Goal: Information Seeking & Learning: Learn about a topic

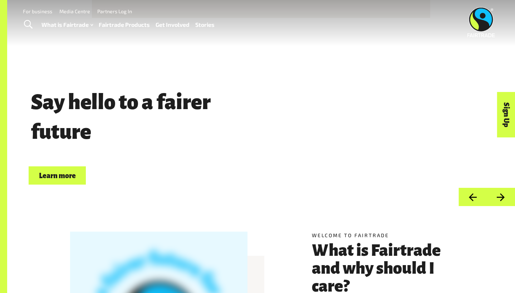
scroll to position [7, 0]
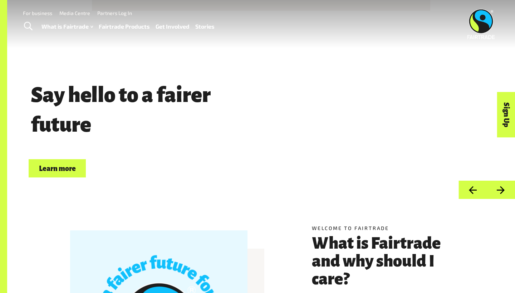
click at [123, 28] on link "Fairtrade Products" at bounding box center [124, 26] width 51 height 10
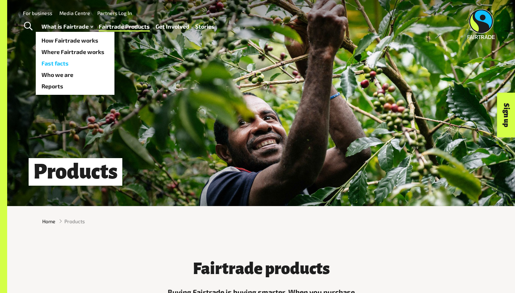
click at [67, 62] on link "Fast facts" at bounding box center [75, 63] width 79 height 11
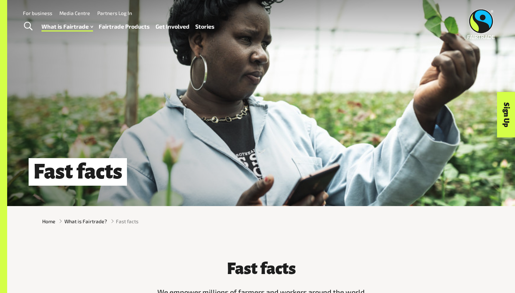
click at [113, 25] on link "Fairtrade Products" at bounding box center [124, 26] width 51 height 10
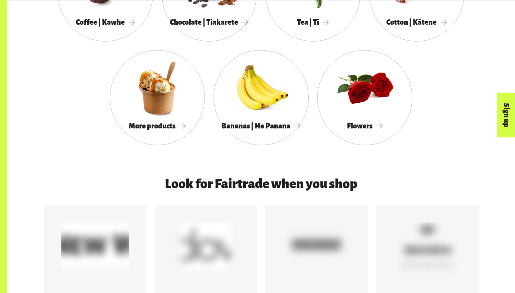
scroll to position [744, 0]
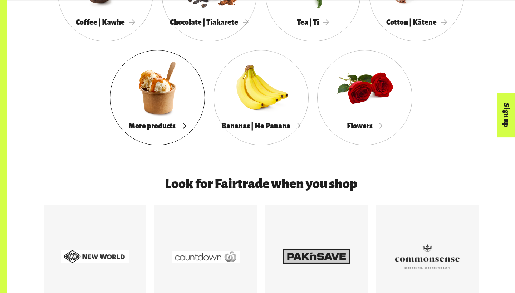
click at [174, 129] on span "More products" at bounding box center [157, 126] width 57 height 8
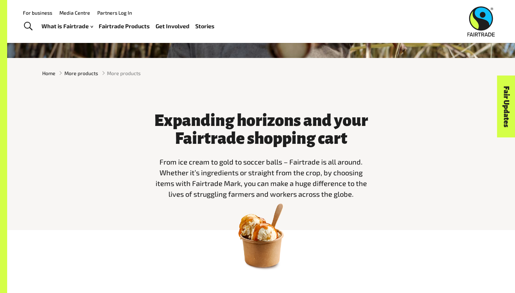
scroll to position [139, 0]
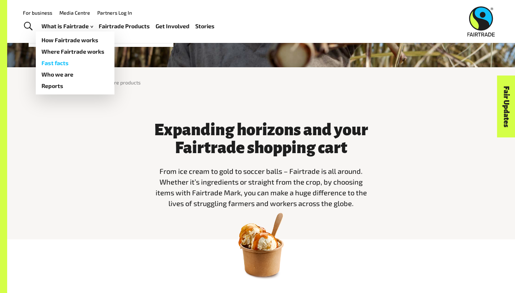
click at [67, 60] on link "Fast facts" at bounding box center [75, 62] width 79 height 11
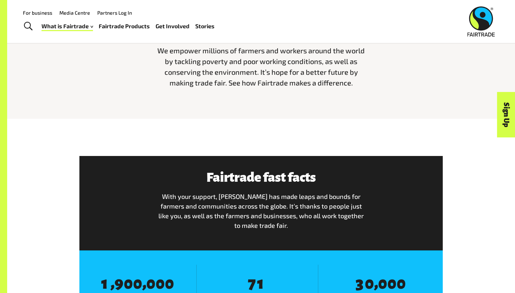
scroll to position [177, 0]
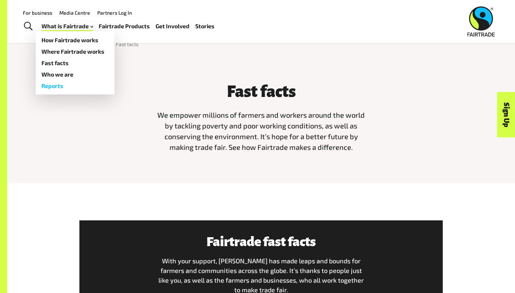
click at [68, 84] on link "Reports" at bounding box center [75, 85] width 79 height 11
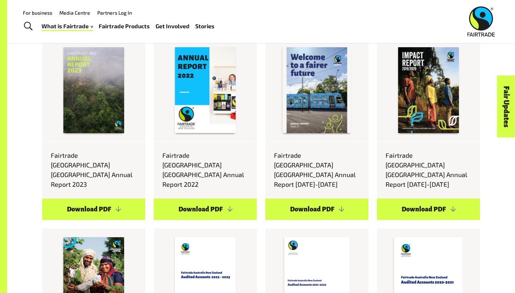
scroll to position [2322, 0]
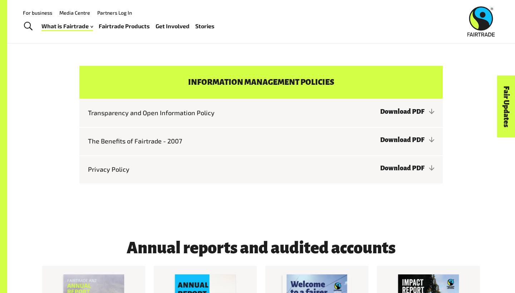
click at [111, 26] on link "Fairtrade Products" at bounding box center [124, 26] width 51 height 10
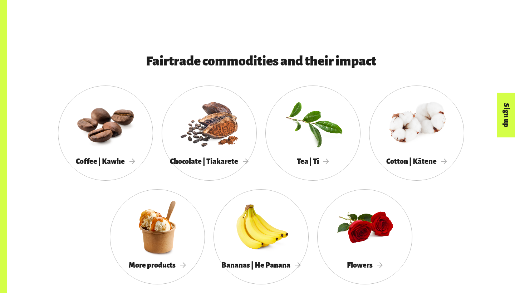
scroll to position [608, 0]
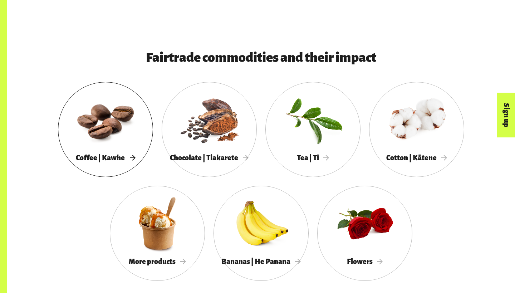
click at [118, 154] on span "Coffee | Kawhe" at bounding box center [105, 158] width 59 height 8
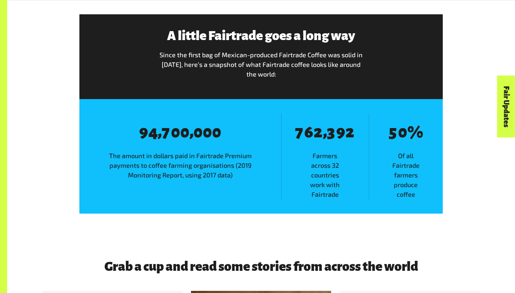
scroll to position [1185, 0]
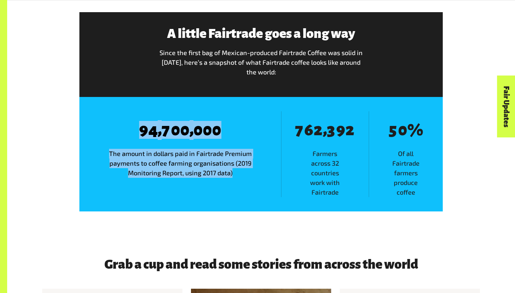
drag, startPoint x: 236, startPoint y: 170, endPoint x: 142, endPoint y: 129, distance: 102.9
click at [142, 129] on div "8 9 8 4 , 8 7 8 0 8 0 , 8 0 8 0 8 0 The amount in dollars paid in Fairtrade Pre…" at bounding box center [180, 154] width 202 height 86
copy div "9 8 4 , 8 7 8 0 8 0 , 8 0 8 0 8 0 The amount in dollars paid in Fairtrade Premi…"
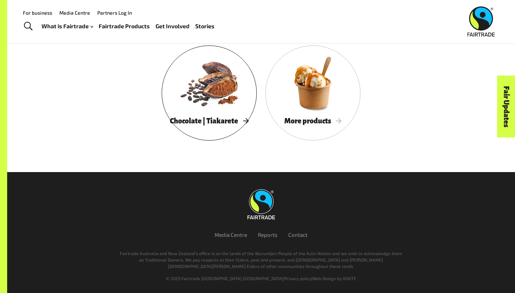
scroll to position [1772, 0]
click at [237, 119] on span "Chocolate | Tiakarete" at bounding box center [209, 121] width 79 height 8
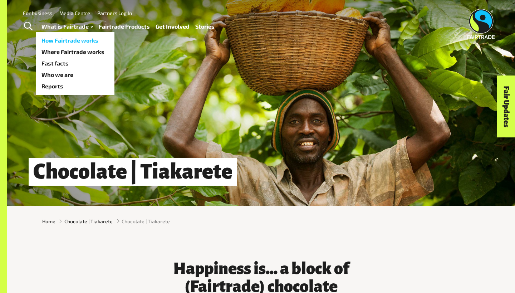
click at [77, 42] on link "How Fairtrade works" at bounding box center [75, 40] width 79 height 11
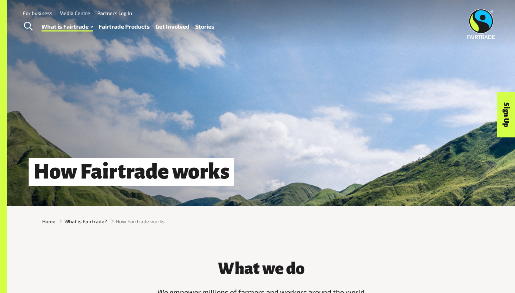
click at [109, 26] on link "Fairtrade Products" at bounding box center [124, 26] width 51 height 10
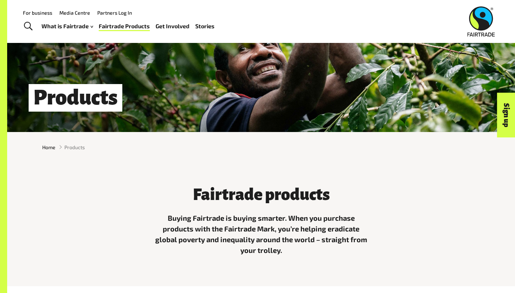
scroll to position [46, 0]
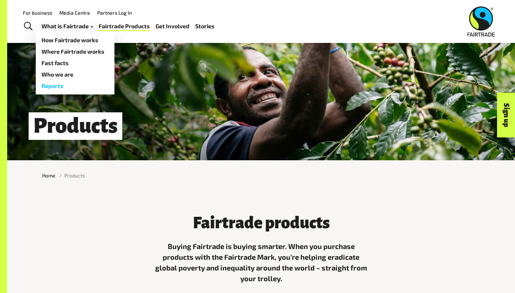
click at [69, 82] on link "Reports" at bounding box center [75, 85] width 79 height 11
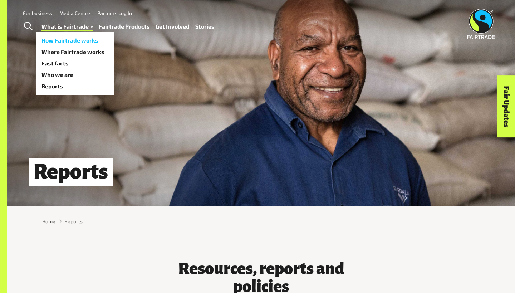
click at [75, 40] on link "How Fairtrade works" at bounding box center [75, 40] width 79 height 11
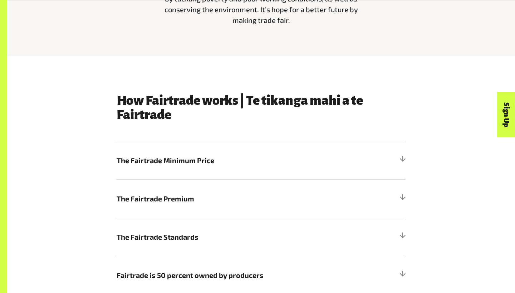
scroll to position [307, 0]
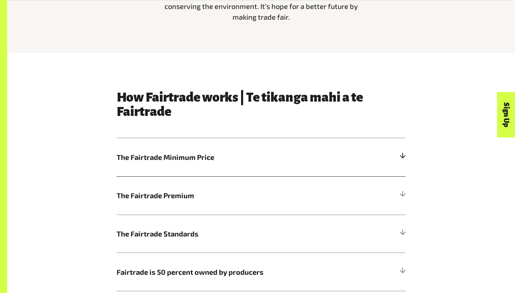
click at [291, 162] on span "The Fairtrade Minimum Price" at bounding box center [225, 157] width 217 height 11
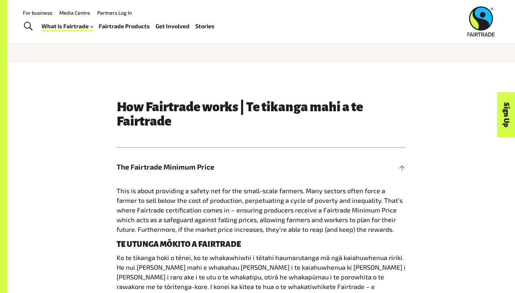
scroll to position [293, 0]
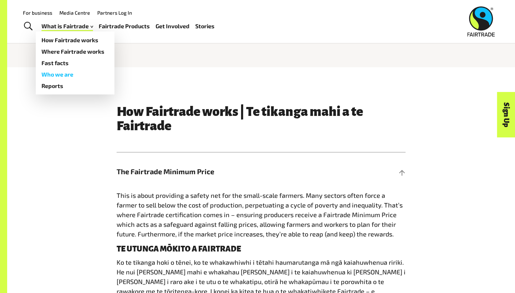
click at [70, 70] on link "Who we are" at bounding box center [75, 74] width 79 height 11
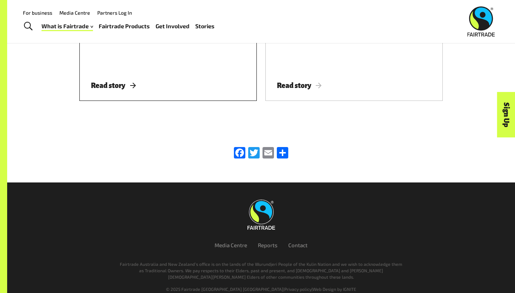
scroll to position [2291, 0]
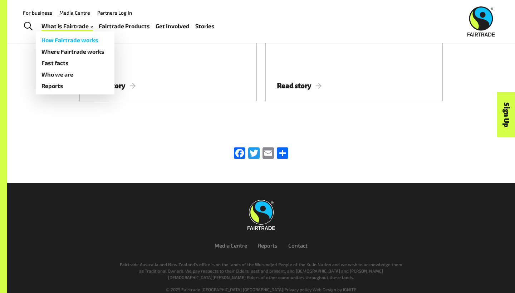
click at [65, 40] on link "How Fairtrade works" at bounding box center [75, 39] width 79 height 11
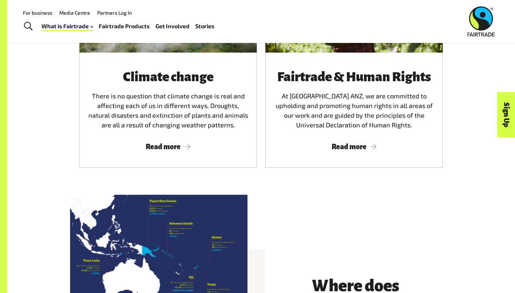
scroll to position [1074, 0]
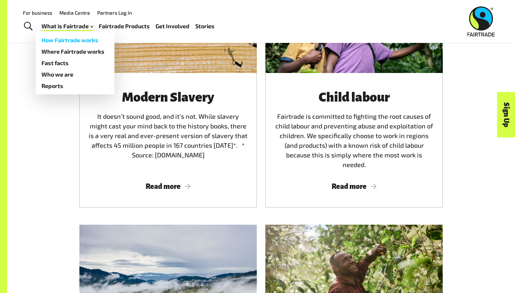
click at [61, 42] on link "How Fairtrade works" at bounding box center [75, 39] width 79 height 11
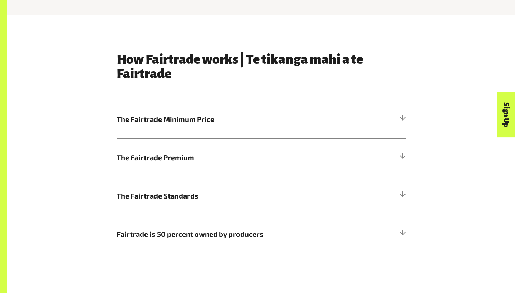
scroll to position [346, 0]
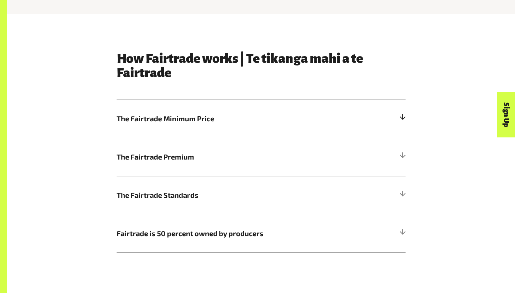
click at [168, 110] on h5 "The Fairtrade Minimum Price" at bounding box center [261, 118] width 289 height 38
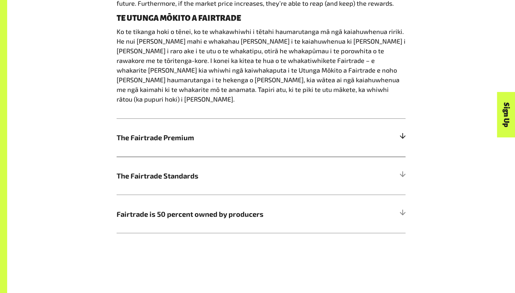
scroll to position [524, 0]
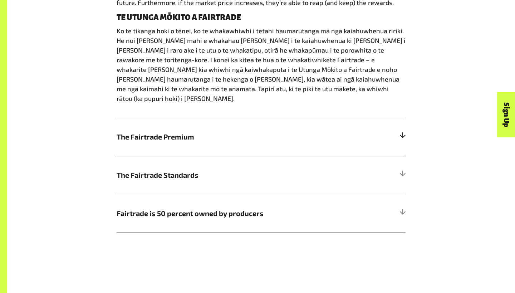
click at [164, 131] on span "The Fairtrade Premium" at bounding box center [225, 136] width 217 height 11
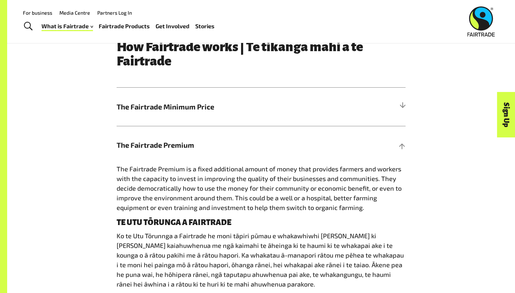
scroll to position [334, 0]
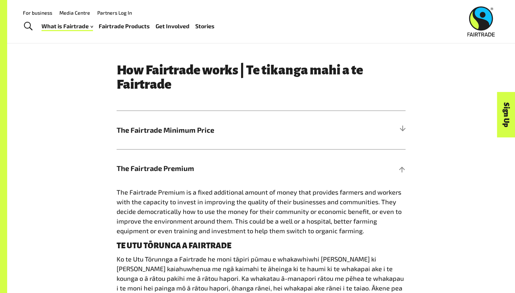
click at [205, 27] on link "Stories" at bounding box center [204, 26] width 19 height 10
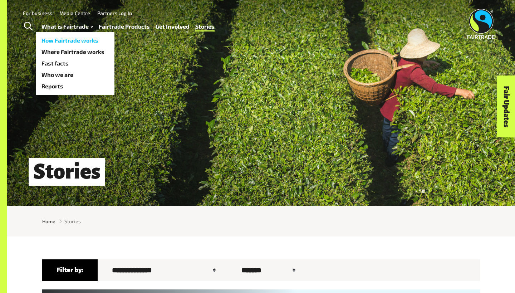
click at [73, 40] on link "How Fairtrade works" at bounding box center [75, 40] width 79 height 11
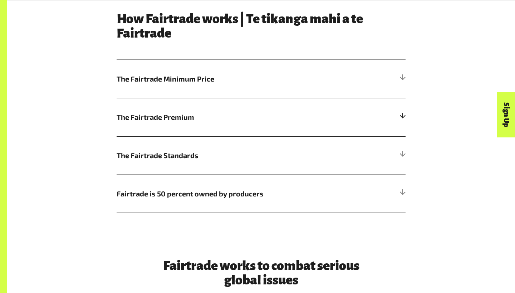
scroll to position [390, 0]
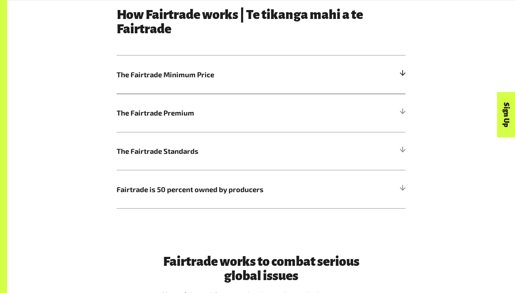
click at [357, 72] on h5 "The Fairtrade Minimum Price" at bounding box center [261, 74] width 289 height 38
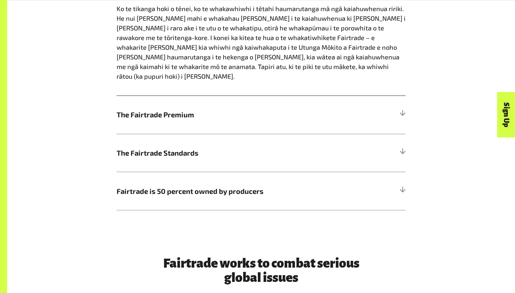
scroll to position [549, 0]
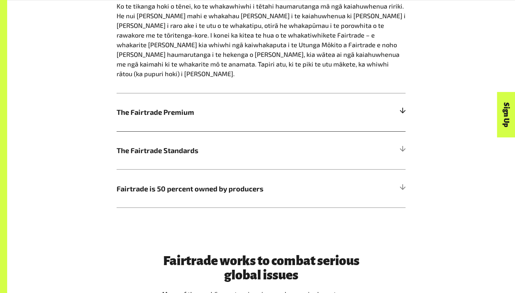
click at [325, 106] on span "The Fairtrade Premium" at bounding box center [225, 111] width 217 height 11
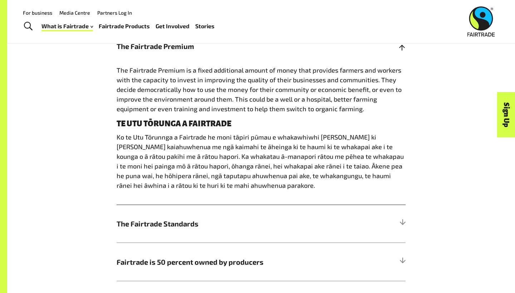
scroll to position [457, 0]
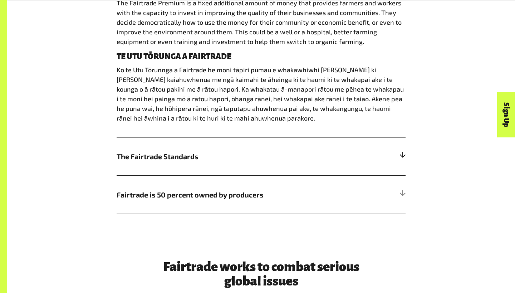
click at [355, 156] on h5 "The Fairtrade Standards" at bounding box center [261, 156] width 289 height 38
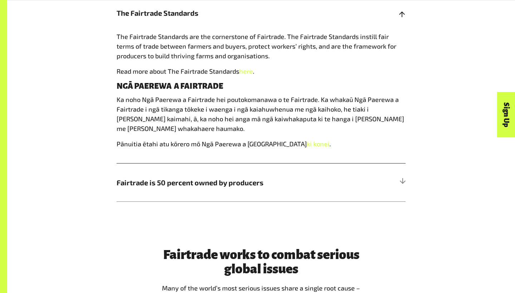
scroll to position [527, 0]
click at [233, 180] on span "Fairtrade is 50 percent owned by producers" at bounding box center [225, 182] width 217 height 11
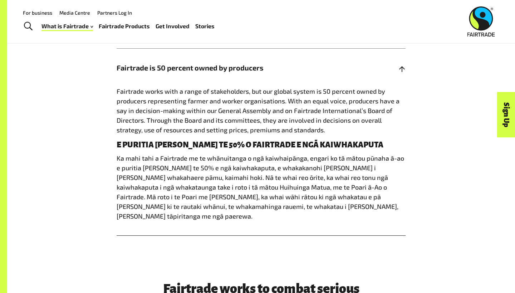
scroll to position [510, 0]
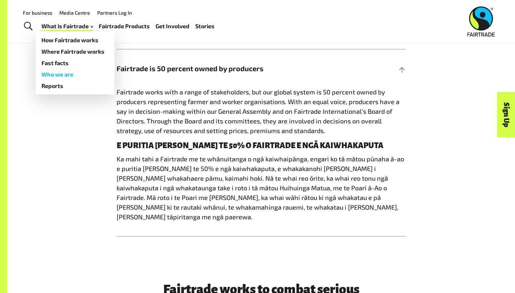
click at [61, 75] on link "Who we are" at bounding box center [75, 74] width 79 height 11
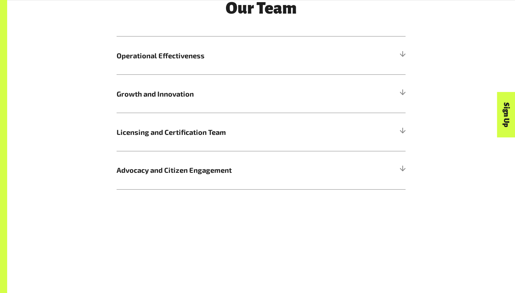
scroll to position [857, 0]
click at [324, 57] on span "Operational Effectiveness" at bounding box center [225, 54] width 217 height 11
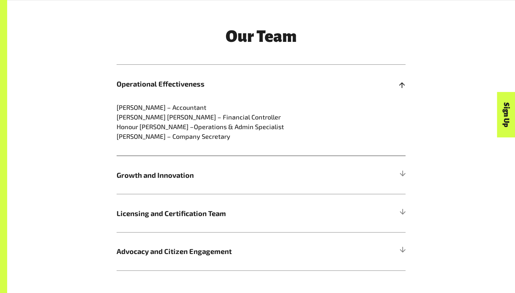
scroll to position [842, 0]
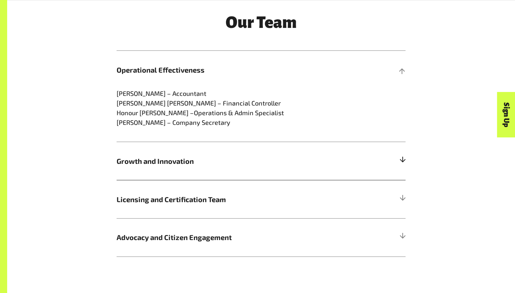
click at [249, 164] on span "Growth and Innovation" at bounding box center [225, 160] width 217 height 11
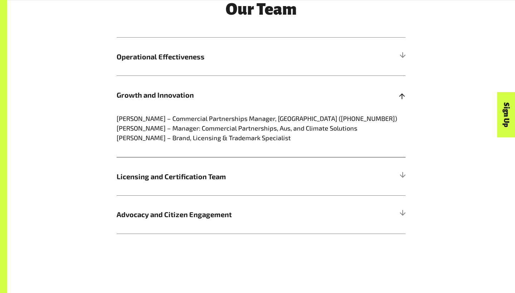
scroll to position [856, 0]
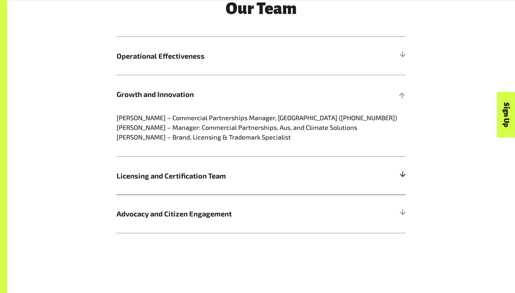
click at [247, 173] on span "Licensing and Certification Team" at bounding box center [225, 175] width 217 height 11
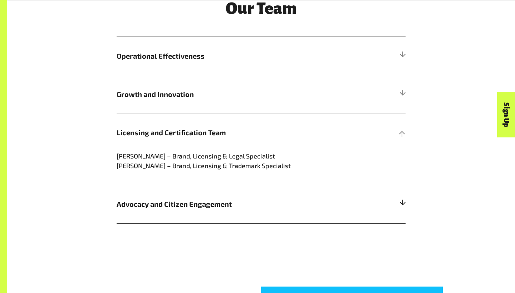
click at [267, 199] on span "Advocacy and Citizen Engagement" at bounding box center [225, 203] width 217 height 11
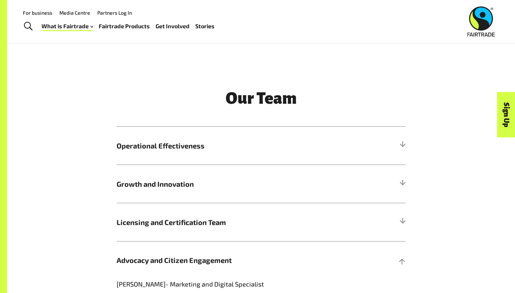
scroll to position [651, 0]
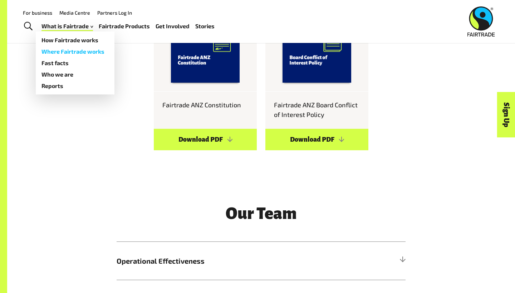
click at [77, 51] on link "Where Fairtrade works" at bounding box center [75, 51] width 79 height 11
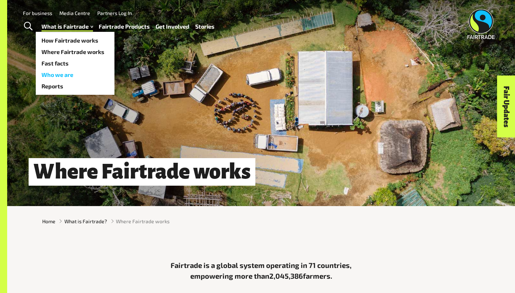
click at [62, 73] on link "Who we are" at bounding box center [75, 74] width 79 height 11
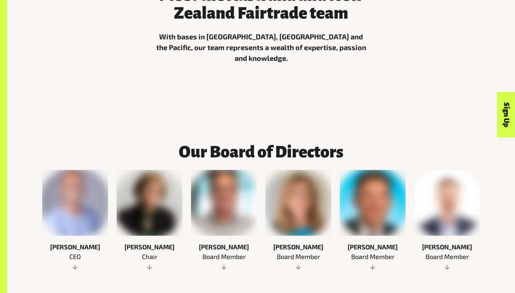
scroll to position [291, 0]
